Goal: Information Seeking & Learning: Learn about a topic

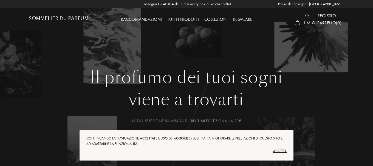
drag, startPoint x: 218, startPoint y: 63, endPoint x: 211, endPoint y: 17, distance: 46.8
click at [218, 63] on div "Il profumo dei tuoi sogni viene a trovarti La tua selezione su misura di profum…" at bounding box center [187, 99] width 332 height 199
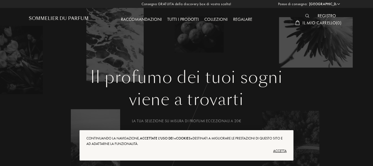
click at [338, 4] on select "Afghanistan Albania Algeria Andorra Angola Anguilla Antartide Antigua e Barbuda…" at bounding box center [324, 3] width 33 height 5
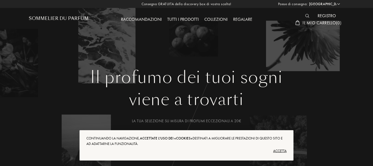
select select "KZ"
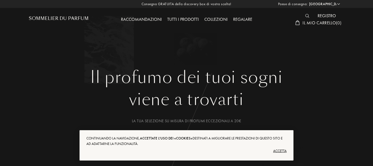
select select "KZ"
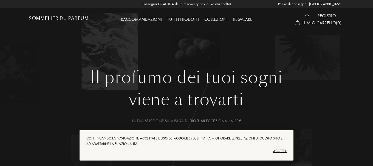
click at [277, 150] on div "Accetta" at bounding box center [186, 151] width 200 height 9
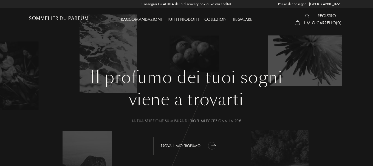
click at [177, 145] on font "Trova il mio profumo" at bounding box center [181, 146] width 40 height 5
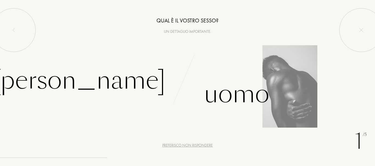
click at [287, 91] on div "Uomo" at bounding box center [280, 87] width 187 height 51
click at [258, 96] on div "Uomo" at bounding box center [236, 94] width 65 height 37
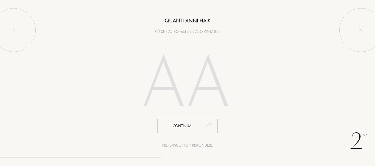
click at [192, 70] on input "number" at bounding box center [187, 84] width 118 height 95
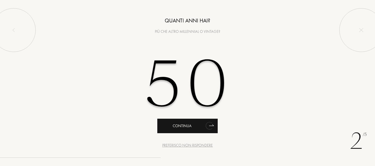
type input "50"
click at [194, 126] on div "Continua" at bounding box center [187, 126] width 60 height 15
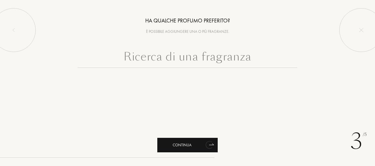
click at [190, 145] on div "Continua" at bounding box center [187, 145] width 60 height 15
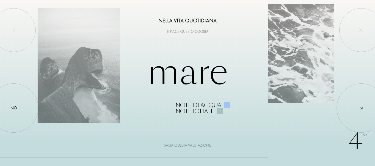
click at [190, 145] on div "Salta questa valutazione" at bounding box center [187, 146] width 47 height 6
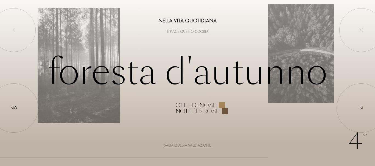
click at [190, 145] on div "Salta questa valutazione" at bounding box center [187, 146] width 47 height 6
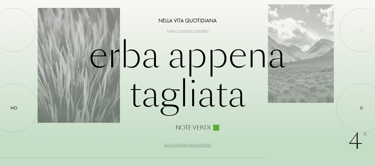
click at [190, 145] on div "Salta questa valutazione" at bounding box center [187, 146] width 47 height 6
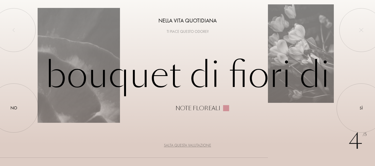
click at [190, 145] on div "Salta questa valutazione" at bounding box center [187, 146] width 47 height 6
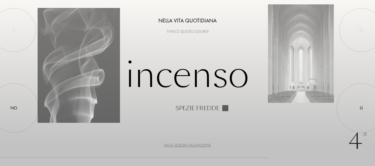
click at [190, 145] on div "Salta questa valutazione" at bounding box center [187, 146] width 47 height 6
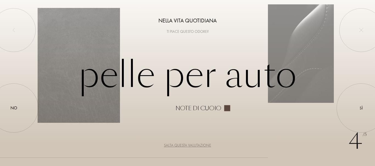
click at [190, 145] on div "Salta questa valutazione" at bounding box center [187, 146] width 47 height 6
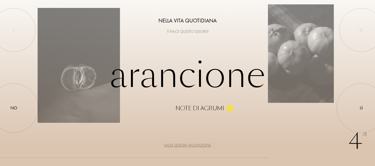
click at [190, 145] on div "Salta questa valutazione" at bounding box center [187, 146] width 47 height 6
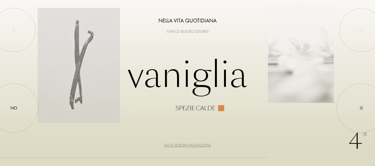
click at [190, 145] on div "Salta questa valutazione" at bounding box center [187, 146] width 47 height 6
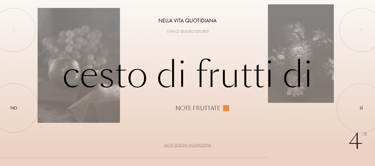
click at [190, 145] on div "Salta questa valutazione" at bounding box center [187, 146] width 47 height 6
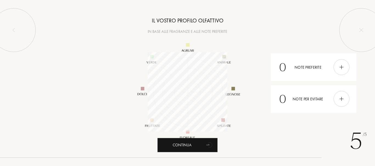
scroll to position [80, 80]
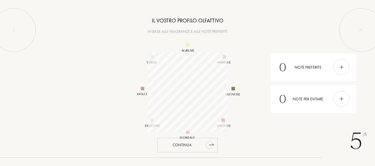
click at [196, 144] on div "Continua" at bounding box center [187, 145] width 60 height 15
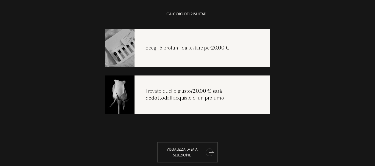
click at [183, 150] on div "Visualizza la mia selezione" at bounding box center [187, 153] width 60 height 20
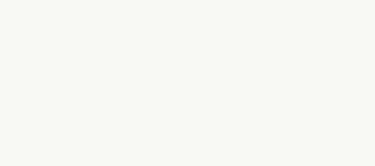
select select "KZ"
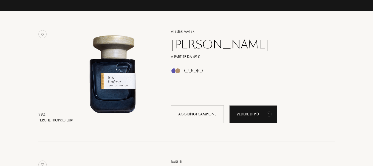
scroll to position [88, 0]
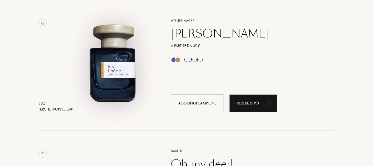
click at [109, 78] on img at bounding box center [112, 62] width 91 height 91
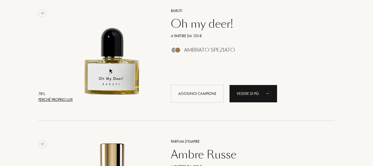
scroll to position [230, 0]
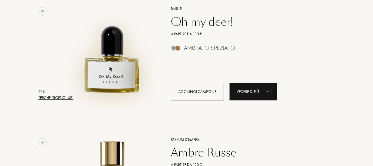
click at [122, 59] on img at bounding box center [112, 50] width 91 height 91
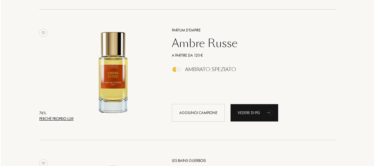
scroll to position [351, 0]
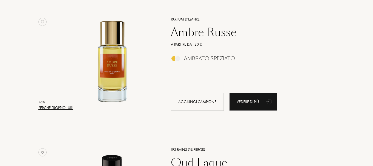
click at [50, 107] on div "Perché proprio lui?" at bounding box center [55, 108] width 34 height 6
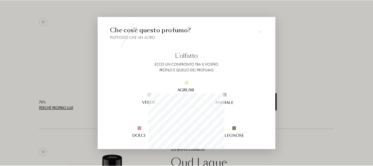
scroll to position [77, 77]
click at [50, 107] on div at bounding box center [187, 83] width 375 height 166
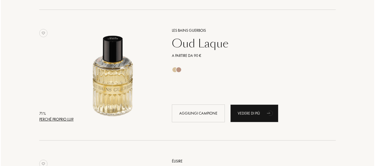
scroll to position [472, 0]
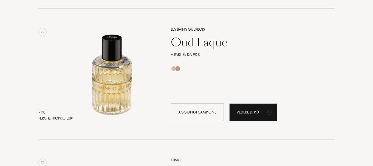
click at [54, 118] on div "Perché proprio lui?" at bounding box center [55, 119] width 34 height 6
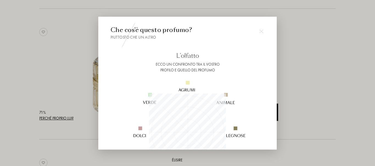
scroll to position [77, 77]
click at [54, 118] on div at bounding box center [187, 83] width 375 height 166
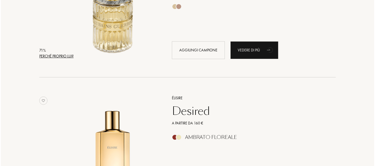
scroll to position [603, 0]
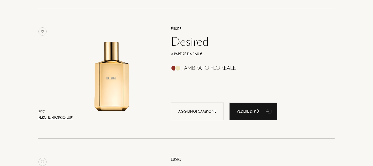
click at [54, 118] on div "Perché proprio lui?" at bounding box center [55, 118] width 34 height 6
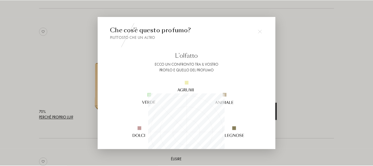
scroll to position [77, 77]
click at [54, 118] on div at bounding box center [187, 83] width 375 height 166
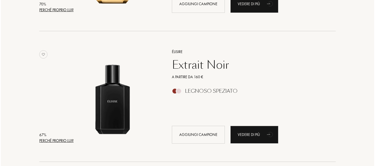
scroll to position [724, 0]
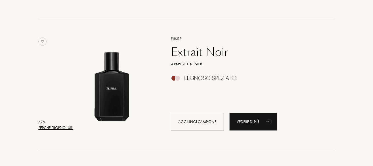
click at [55, 128] on div "Perché proprio lui?" at bounding box center [55, 128] width 34 height 6
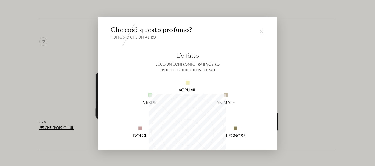
scroll to position [77, 77]
click at [131, 114] on img at bounding box center [187, 132] width 132 height 132
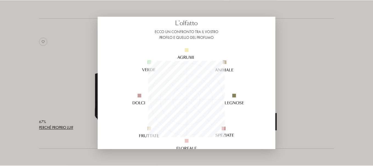
scroll to position [33, 0]
click at [66, 95] on div at bounding box center [187, 83] width 375 height 166
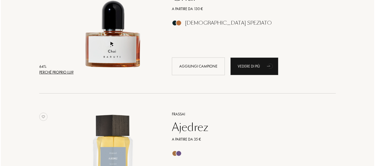
scroll to position [921, 0]
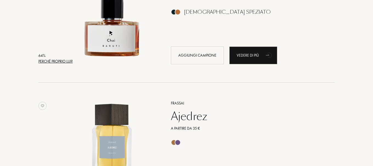
click at [61, 60] on div "Perché proprio lui?" at bounding box center [55, 62] width 34 height 6
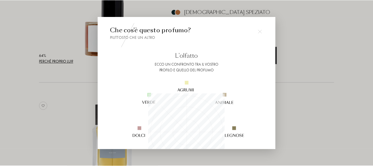
scroll to position [77, 77]
click at [61, 60] on div at bounding box center [187, 83] width 375 height 166
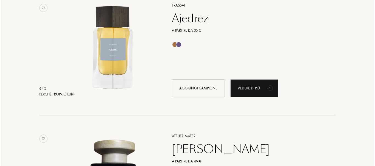
scroll to position [1020, 0]
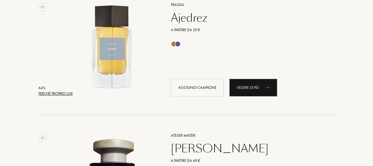
click at [63, 94] on div "Perché proprio lui?" at bounding box center [55, 94] width 34 height 6
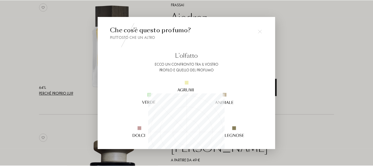
scroll to position [77, 77]
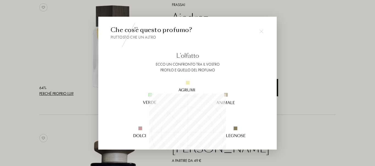
click at [63, 94] on div at bounding box center [187, 83] width 375 height 166
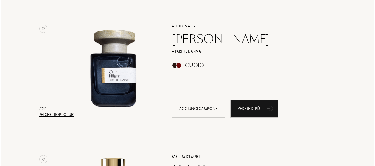
scroll to position [1141, 0]
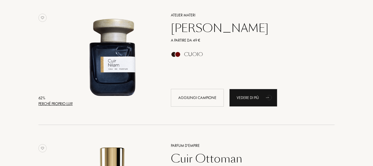
click at [59, 103] on div "Perché proprio lui?" at bounding box center [55, 104] width 34 height 6
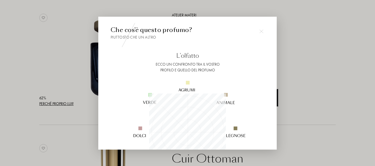
scroll to position [77, 77]
click at [155, 83] on img at bounding box center [187, 132] width 132 height 132
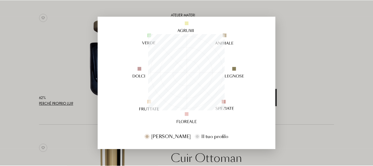
scroll to position [66, 0]
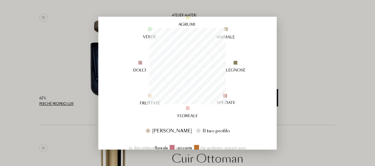
click at [70, 120] on div at bounding box center [187, 83] width 375 height 166
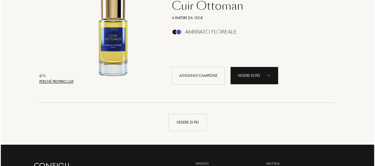
scroll to position [1294, 0]
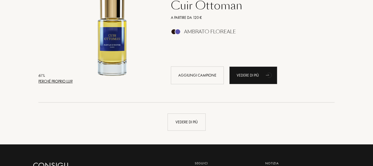
click at [55, 81] on div "Perché proprio lui?" at bounding box center [55, 82] width 34 height 6
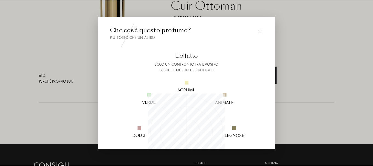
scroll to position [77, 77]
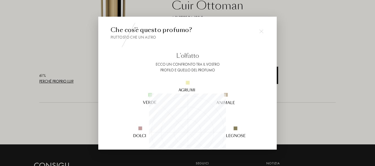
click at [55, 81] on div at bounding box center [187, 83] width 375 height 166
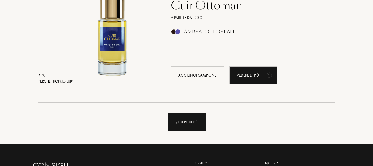
click at [183, 122] on div "Vedere di più" at bounding box center [187, 122] width 38 height 17
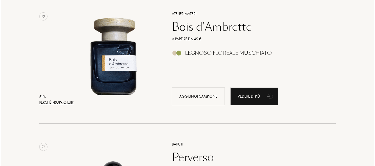
scroll to position [1415, 0]
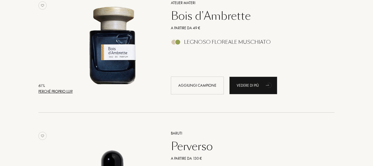
click at [58, 92] on div "Perché proprio lui?" at bounding box center [55, 92] width 34 height 6
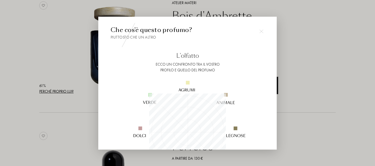
scroll to position [77, 77]
click at [123, 108] on img at bounding box center [187, 132] width 132 height 132
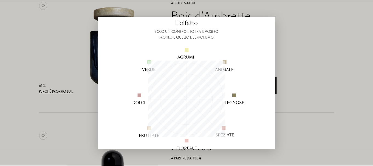
scroll to position [44, 0]
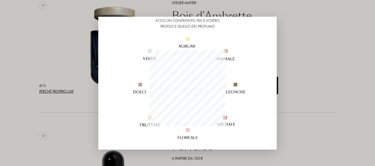
click at [123, 108] on img at bounding box center [187, 88] width 132 height 132
click at [69, 103] on div at bounding box center [187, 83] width 375 height 166
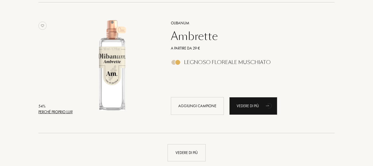
scroll to position [2567, 0]
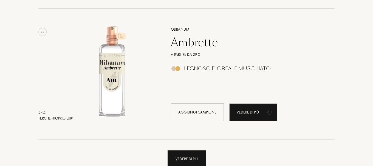
click at [187, 158] on div "Vedere di più" at bounding box center [187, 159] width 38 height 17
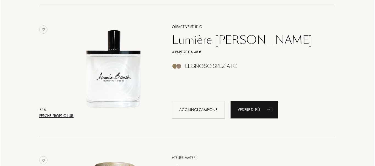
scroll to position [3093, 0]
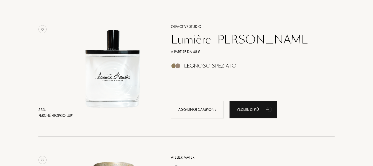
click at [67, 118] on div "Perché proprio lui?" at bounding box center [55, 116] width 34 height 6
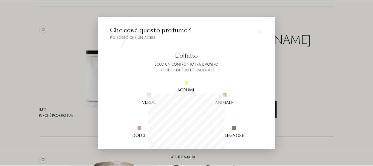
scroll to position [77, 77]
click at [67, 118] on div at bounding box center [187, 83] width 375 height 166
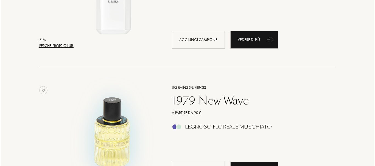
scroll to position [3554, 0]
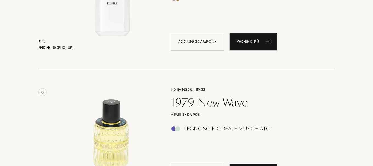
click at [66, 46] on div "Perché proprio lui?" at bounding box center [55, 48] width 34 height 6
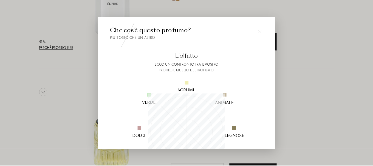
scroll to position [77, 77]
click at [66, 46] on div at bounding box center [187, 83] width 375 height 166
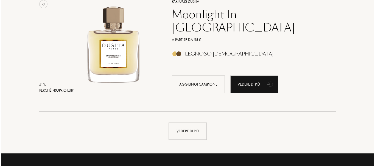
scroll to position [3905, 0]
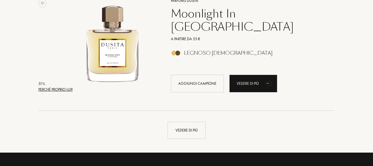
click at [65, 92] on div "Perché proprio lui?" at bounding box center [55, 90] width 34 height 6
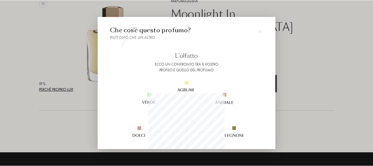
scroll to position [77, 77]
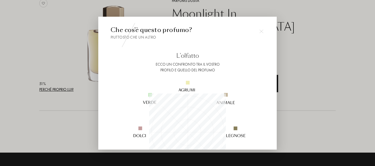
click at [65, 92] on div at bounding box center [187, 83] width 375 height 166
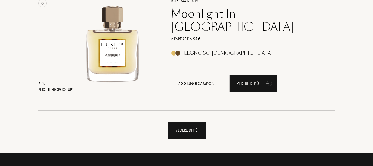
click at [178, 134] on div "Vedere di più" at bounding box center [187, 130] width 38 height 17
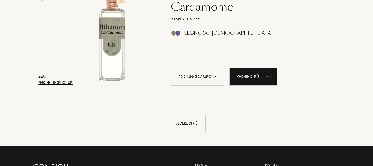
scroll to position [5210, 0]
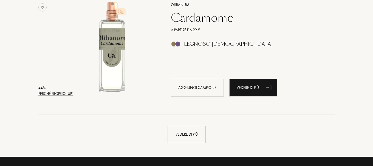
click at [178, 134] on div "Vedere di più" at bounding box center [187, 134] width 38 height 17
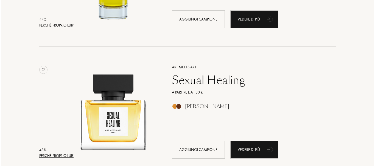
scroll to position [5813, 0]
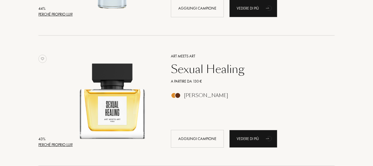
click at [60, 145] on div "Perché proprio lui?" at bounding box center [55, 145] width 34 height 6
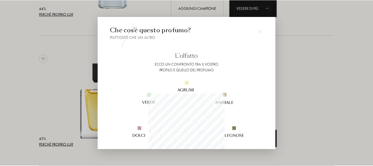
scroll to position [77, 77]
click at [60, 143] on div at bounding box center [187, 83] width 375 height 166
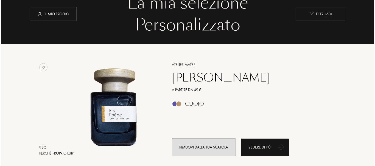
scroll to position [0, 0]
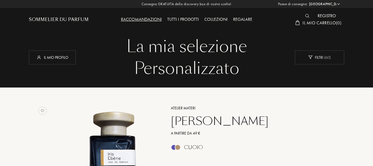
click at [306, 16] on img at bounding box center [307, 16] width 4 height 4
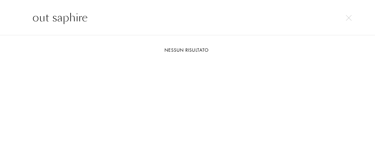
click at [52, 19] on input "out saphire" at bounding box center [187, 17] width 332 height 16
click at [75, 21] on input "saphire" at bounding box center [187, 17] width 332 height 16
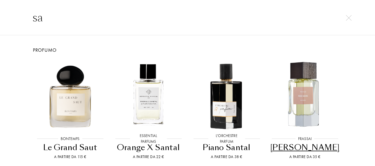
click at [51, 39] on div "Profumo Bontemps Bontemps Le Grand Saut A partire da 115 € Essential Parfums Es…" at bounding box center [187, 106] width 375 height 142
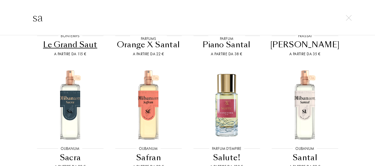
scroll to position [92, 0]
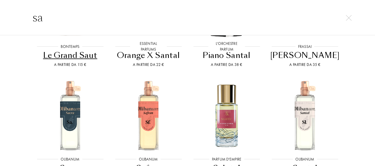
drag, startPoint x: 50, startPoint y: 16, endPoint x: 0, endPoint y: 23, distance: 50.5
click at [0, 23] on div "sa" at bounding box center [187, 18] width 375 height 36
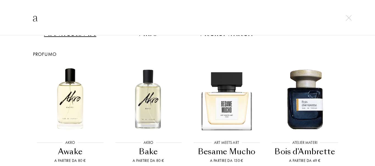
scroll to position [189, 0]
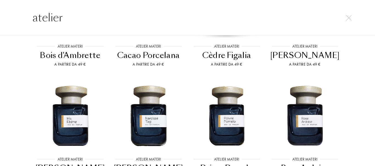
type input "atelier"
click at [18, 44] on div "Marchio Atelier Materi Profumo Atelier Materi Atelier Materi Bois d'Ambrette A …" at bounding box center [187, 106] width 375 height 142
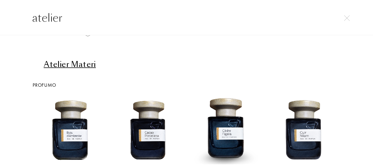
scroll to position [0, 0]
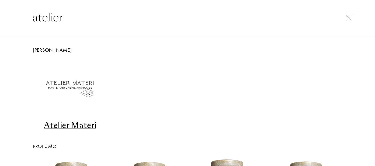
click at [69, 18] on input "atelier" at bounding box center [187, 17] width 332 height 16
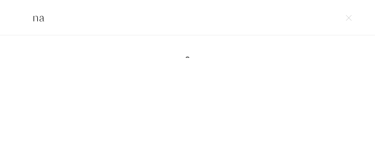
type input "n"
type input "b"
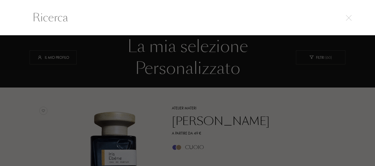
click at [78, 39] on div at bounding box center [187, 100] width 375 height 131
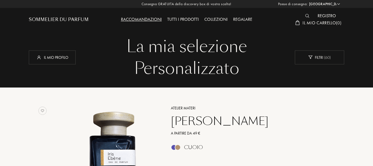
click at [338, 4] on select "Afghanistan Albania Algeria Andorra Angola Anguilla Antartide Antigua e Barbuda…" at bounding box center [324, 3] width 33 height 5
select select "IT"
click at [308, 1] on select "Afghanistan Albania Algeria Andorra Angola Anguilla Antartide Antigua e Barbuda…" at bounding box center [324, 3] width 33 height 5
click at [285, 77] on div "Personalizzato" at bounding box center [186, 69] width 307 height 22
click at [183, 19] on div "Tutti i prodotti" at bounding box center [183, 19] width 37 height 7
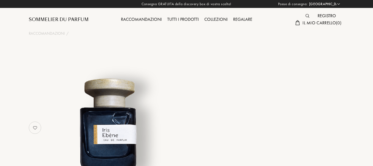
select select "KZ"
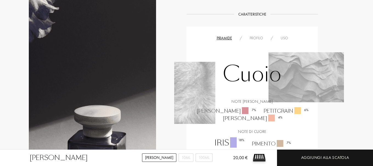
scroll to position [353, 0]
click at [253, 35] on div "Profilo" at bounding box center [256, 38] width 21 height 6
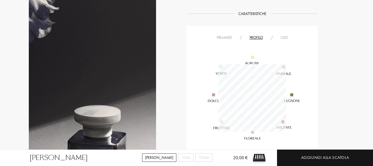
scroll to position [68, 68]
click at [282, 35] on div "Uso" at bounding box center [284, 38] width 15 height 6
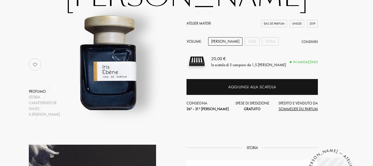
scroll to position [57, 0]
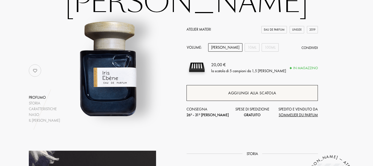
click at [251, 92] on div "Aggiungi alla scatola" at bounding box center [252, 93] width 48 height 6
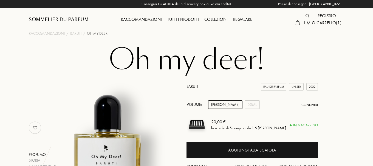
select select "KZ"
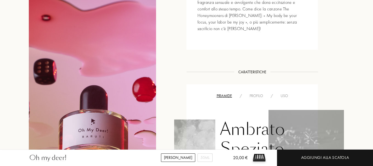
scroll to position [340, 0]
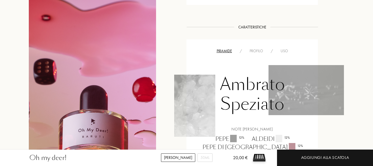
click at [259, 48] on div "Profilo" at bounding box center [256, 51] width 21 height 6
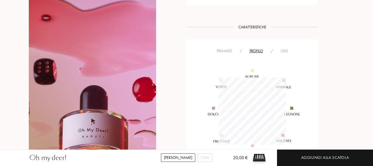
scroll to position [68, 68]
click at [280, 48] on div "Uso" at bounding box center [284, 51] width 15 height 6
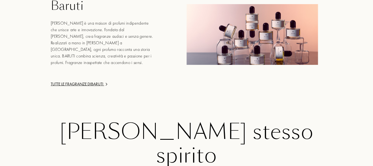
scroll to position [768, 0]
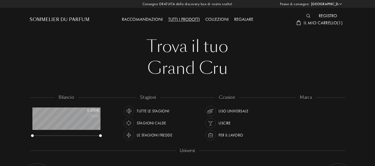
select select "IT"
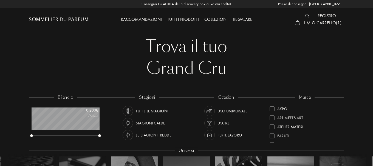
scroll to position [34, 0]
drag, startPoint x: 341, startPoint y: 111, endPoint x: 338, endPoint y: 137, distance: 25.6
click at [338, 137] on div "marca Akro Art Meets Art Atelier Materi [PERSON_NAME]-Papillon [PERSON_NAME] Cé…" at bounding box center [304, 119] width 79 height 49
click at [348, 103] on div "bilancio 0 - 200 € /50mL stagioni Tutte le stagioni Stagioni calde Le stagioni …" at bounding box center [186, 153] width 375 height 120
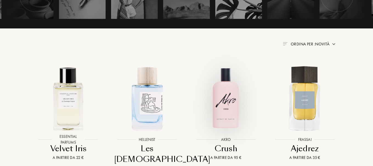
scroll to position [186, 0]
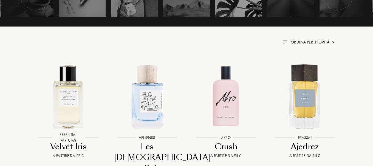
click at [324, 40] on span "Ordina per : Novità" at bounding box center [310, 41] width 39 height 5
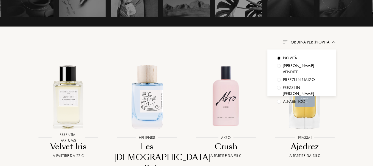
click at [279, 66] on div at bounding box center [279, 66] width 4 height 4
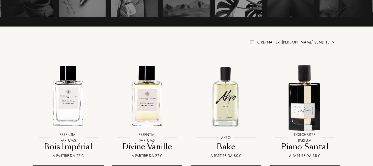
click at [254, 42] on img at bounding box center [252, 41] width 4 height 3
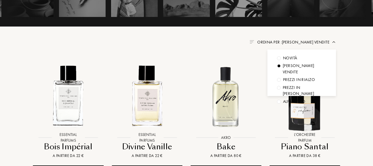
click at [254, 42] on img at bounding box center [252, 41] width 4 height 3
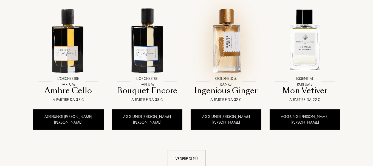
scroll to position [537, 0]
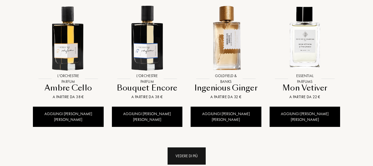
click at [202, 148] on div "Vedere di più" at bounding box center [187, 156] width 38 height 17
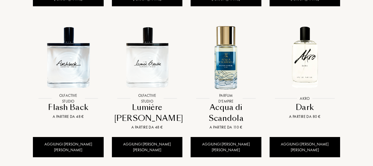
scroll to position [998, 0]
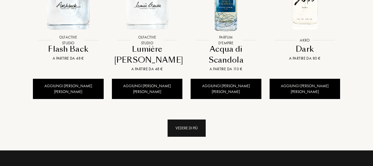
click at [195, 120] on div "Vedere di più" at bounding box center [187, 128] width 38 height 17
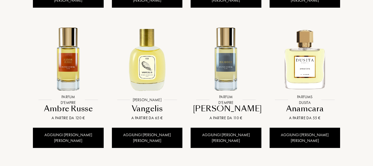
scroll to position [1382, 0]
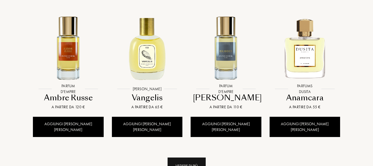
click at [194, 158] on div "Vedere di più" at bounding box center [187, 166] width 38 height 17
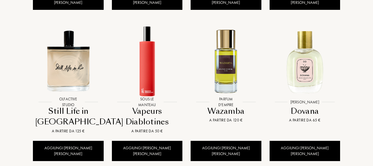
scroll to position [1827, 0]
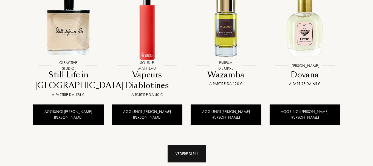
click at [192, 146] on div "Vedere di più" at bounding box center [187, 154] width 38 height 17
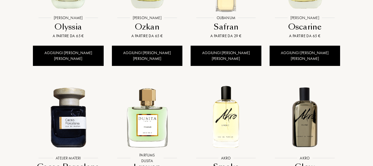
scroll to position [2178, 0]
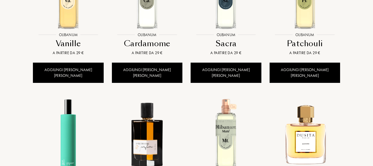
scroll to position [2573, 0]
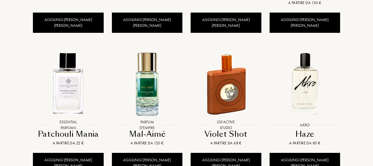
scroll to position [3055, 0]
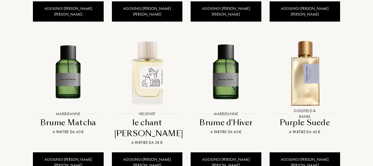
scroll to position [3494, 0]
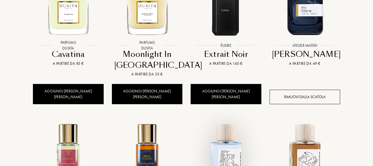
scroll to position [3856, 0]
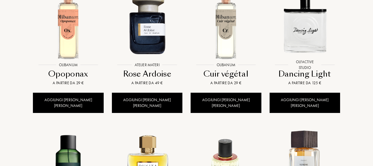
scroll to position [4295, 0]
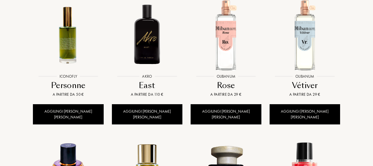
scroll to position [4733, 0]
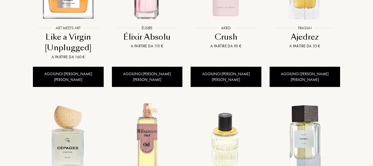
scroll to position [5074, 0]
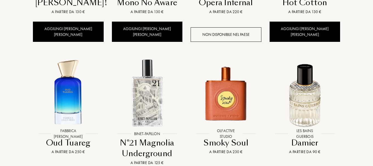
scroll to position [5534, 0]
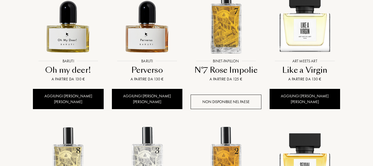
scroll to position [5918, 0]
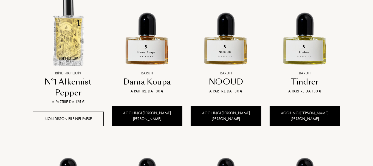
scroll to position [6324, 0]
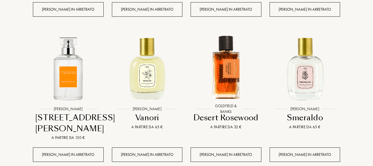
scroll to position [6839, 0]
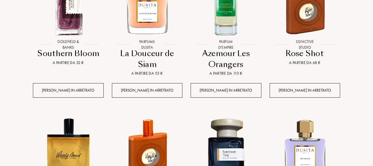
scroll to position [7201, 0]
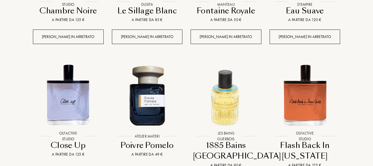
scroll to position [7673, 0]
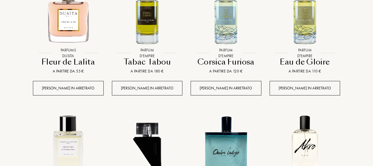
scroll to position [8090, 0]
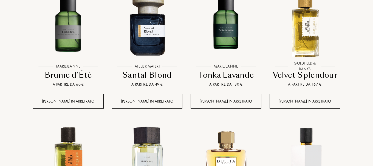
scroll to position [8452, 0]
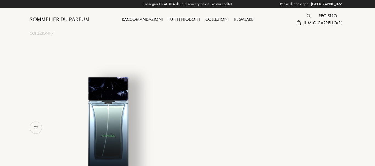
select select "IT"
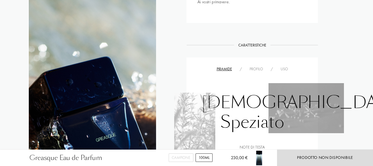
scroll to position [395, 0]
click at [252, 66] on div "Profilo" at bounding box center [256, 69] width 21 height 6
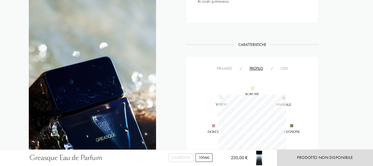
scroll to position [68, 68]
click at [171, 52] on div "Storia Storia Da un piccolo villaggio incastonato tra le vallate profumate del …" at bounding box center [187, 168] width 324 height 709
